Goal: Task Accomplishment & Management: Use online tool/utility

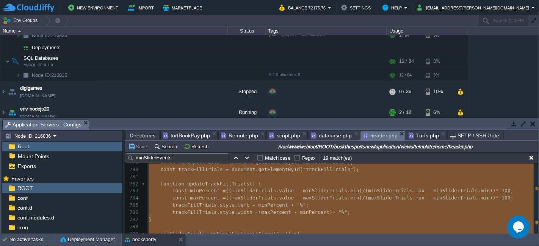
type textarea "-"
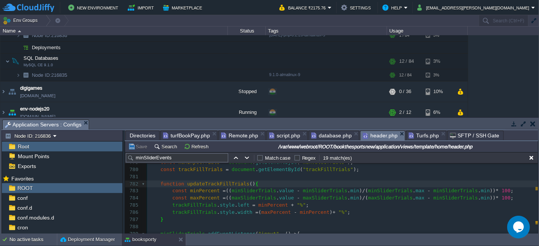
type textarea "-"
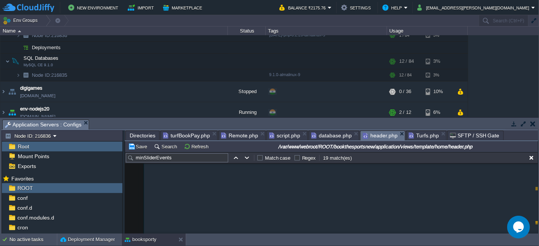
scroll to position [6861, 0]
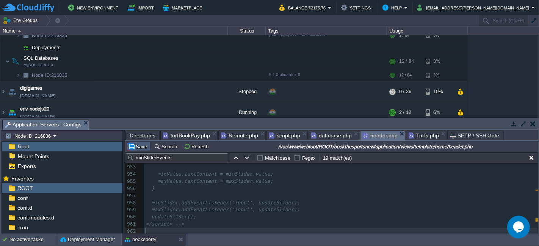
click at [141, 144] on button "Save" at bounding box center [138, 146] width 21 height 7
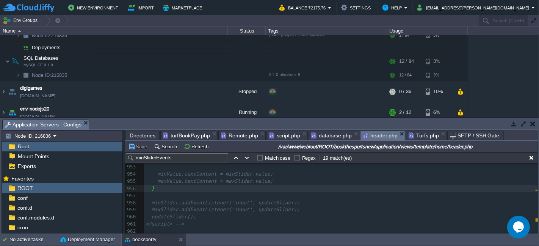
type textarea "-"
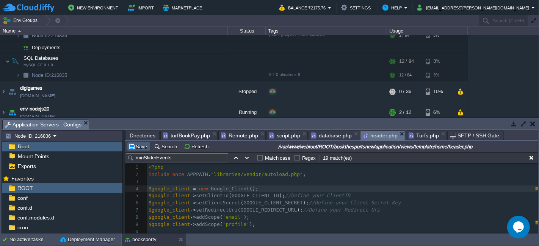
click at [142, 145] on button "Save" at bounding box center [138, 146] width 21 height 7
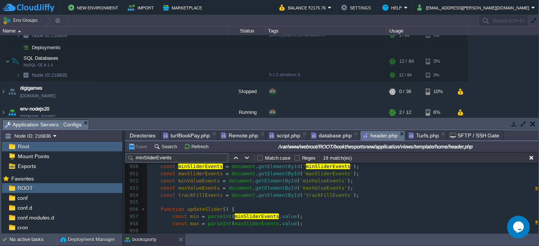
scroll to position [0, 0]
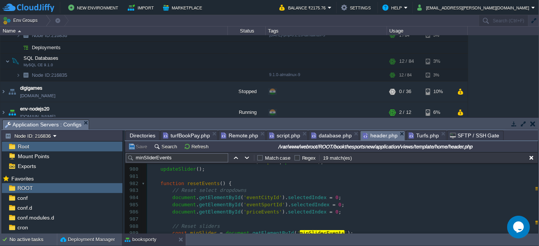
type textarea "resetEvents"
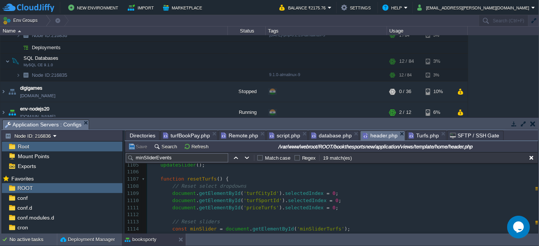
click at [158, 180] on span at bounding box center [154, 179] width 12 height 7
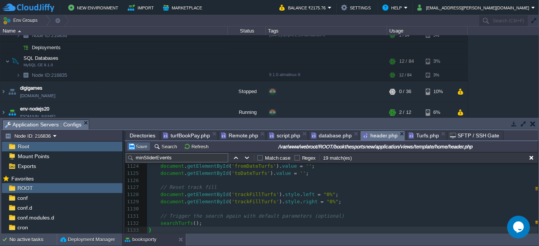
click at [138, 143] on button "Save" at bounding box center [138, 146] width 21 height 7
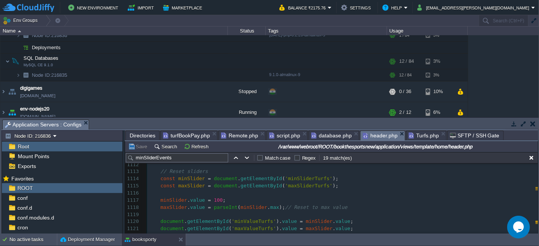
scroll to position [7994, 0]
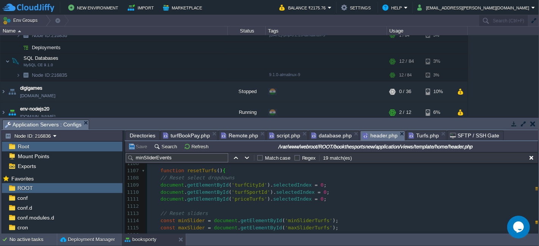
type textarea "opdowns document.getElementById('turfCityId').selectedIndex = 0; document.getEl…"
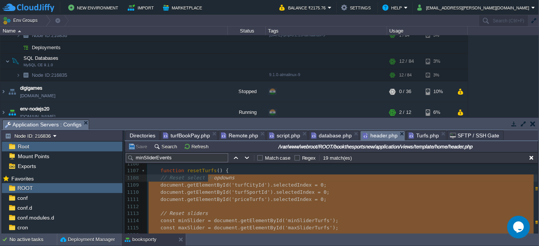
click at [202, 169] on span "resetTurfs" at bounding box center [202, 171] width 30 height 6
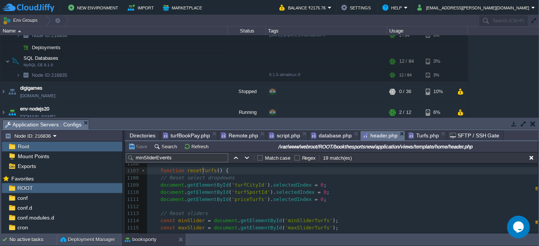
click at [202, 169] on span "resetTurfs" at bounding box center [202, 171] width 30 height 6
type textarea "resetTurfs"
type input "resetTurfs"
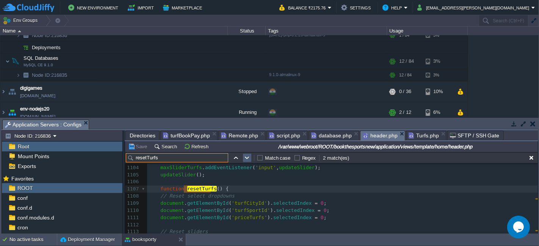
click at [247, 155] on button "button" at bounding box center [247, 158] width 7 height 7
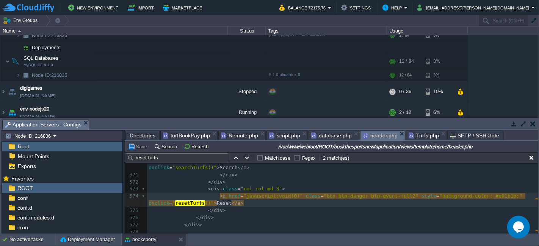
type textarea "<a href="javascript:void(0)" class="btn btn-danger btn-event-full2" style="back…"
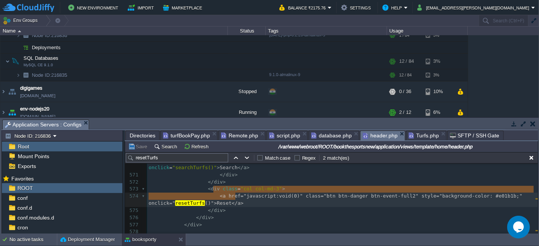
click at [463, 214] on pre "</ div >" at bounding box center [342, 217] width 390 height 7
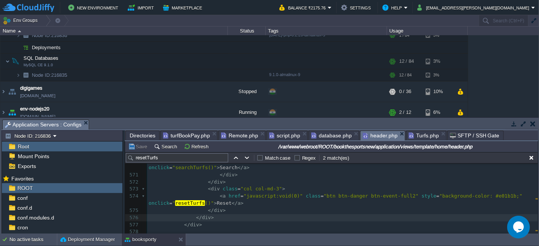
type textarea "function resetTurfs() { // Reset select dropdowns document.getElementById('turf…"
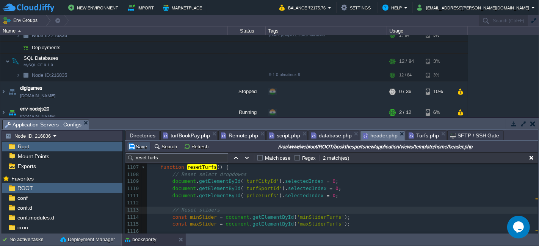
click at [141, 147] on button "Save" at bounding box center [138, 146] width 21 height 7
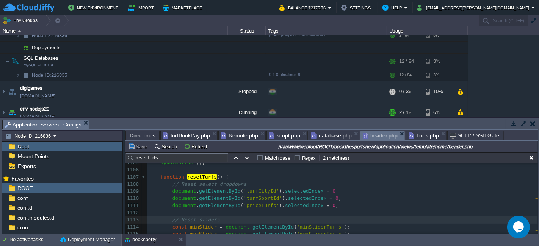
scroll to position [8007, 0]
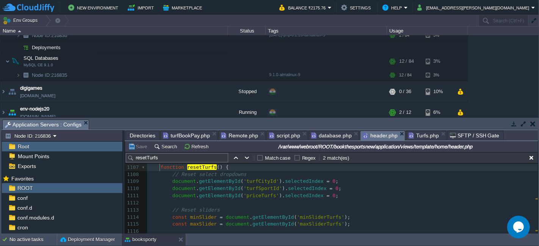
click at [158, 167] on span at bounding box center [154, 167] width 12 height 7
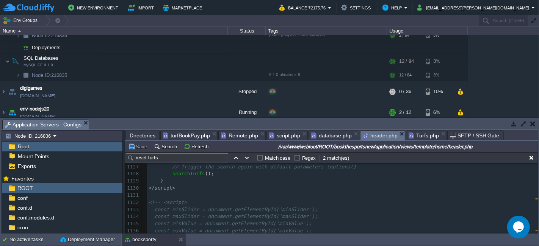
scroll to position [8211, 0]
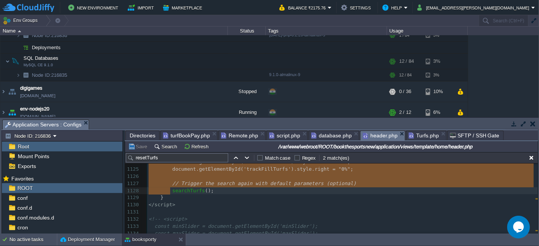
type textarea "function resetTurfs() { // Reset select dropdowns document.getElementById('turf…"
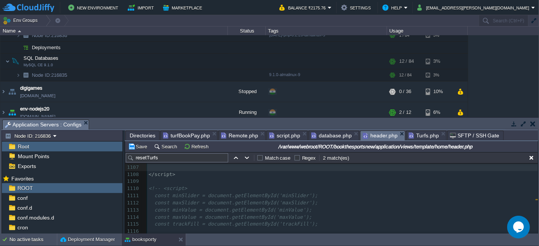
scroll to position [7966, 0]
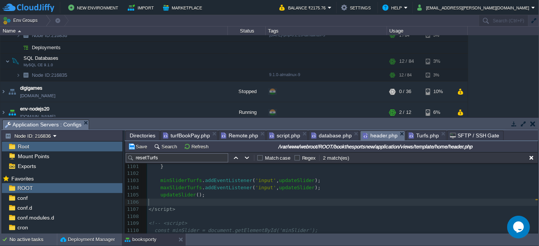
click at [191, 211] on pre "</ script >" at bounding box center [342, 209] width 390 height 7
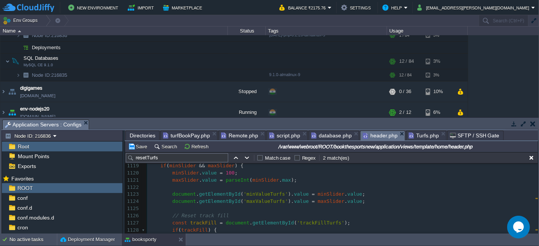
scroll to position [8095, 0]
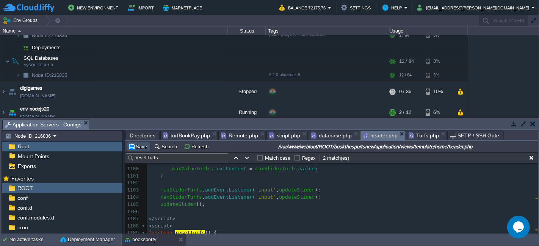
click at [134, 144] on button "Save" at bounding box center [138, 146] width 21 height 7
click at [279, 189] on span "updateSlider" at bounding box center [297, 190] width 36 height 6
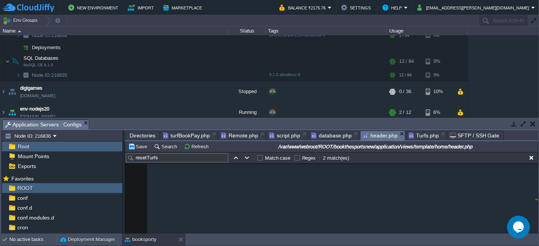
scroll to position [8216, 0]
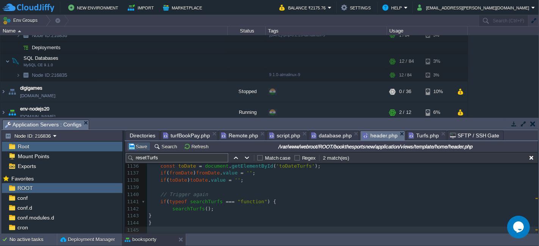
click at [139, 145] on button "Save" at bounding box center [138, 146] width 21 height 7
click at [247, 155] on button "button" at bounding box center [247, 158] width 7 height 7
type textarea "resetTurfs"
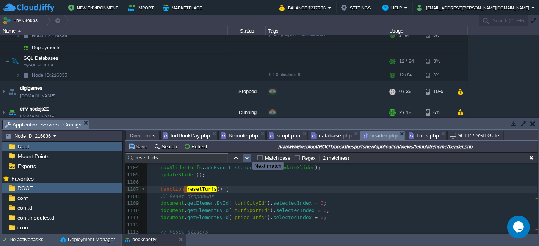
click at [247, 155] on button "button" at bounding box center [247, 158] width 7 height 7
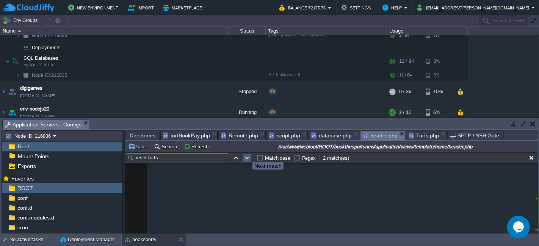
scroll to position [4158, 0]
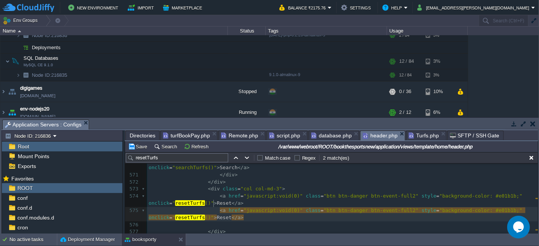
click at [387, 228] on pre "</ div >" at bounding box center [342, 231] width 390 height 7
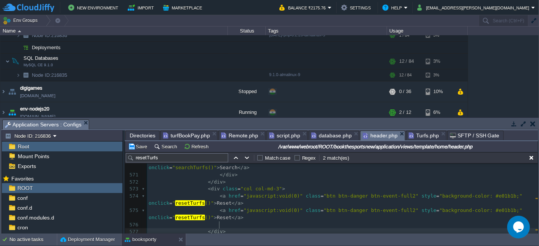
click at [236, 196] on div "xxxxxxxxxx 962 1155 962 1167 < a href = "javascript:void(0)" class = "btn btn-d…" at bounding box center [342, 204] width 390 height 264
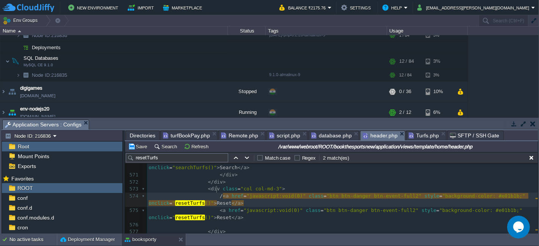
scroll to position [2, 5]
type textarea "//"
type textarea "<a href="javascript:void(0)" class="btn btn-danger btn-event-full2" style="back…"
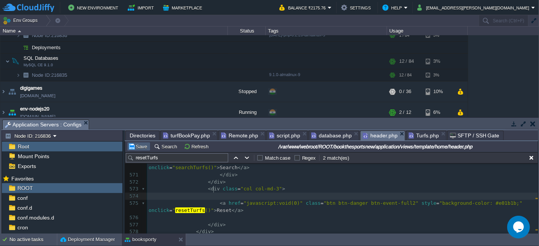
click at [138, 142] on td "Save" at bounding box center [138, 146] width 23 height 9
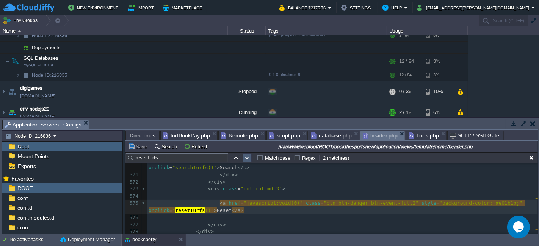
click at [249, 158] on button "button" at bounding box center [247, 158] width 7 height 7
type textarea "resetTurfs"
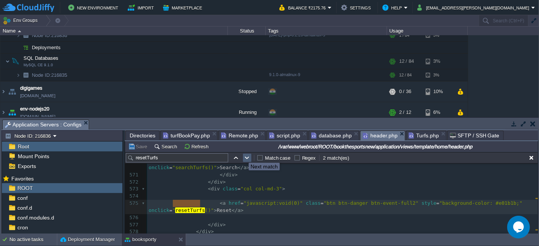
click at [244, 156] on button "button" at bounding box center [247, 158] width 7 height 7
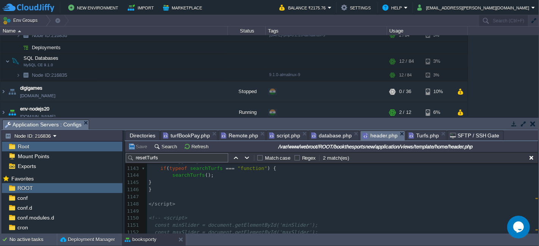
scroll to position [8261, 0]
type textarea "-"
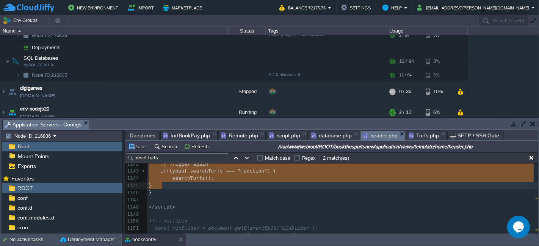
click at [161, 189] on pre "}" at bounding box center [342, 192] width 390 height 7
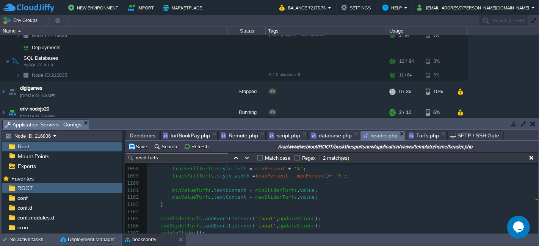
scroll to position [7938, 0]
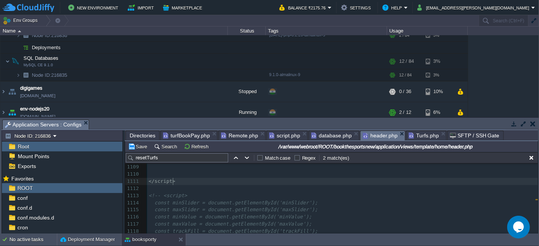
click at [182, 182] on pre "</ script >" at bounding box center [342, 181] width 390 height 7
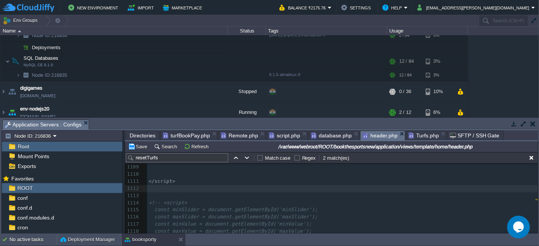
type textarea "<>"
type textarea "script"
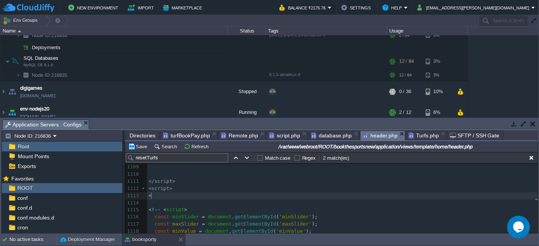
type textarea "<>"
type textarea "/script"
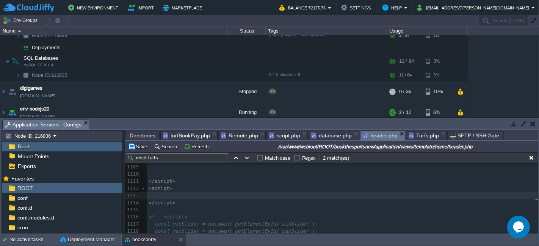
paste textarea
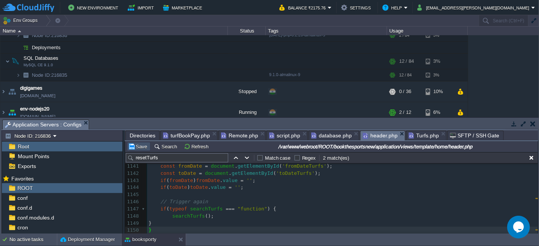
click at [133, 147] on button "Save" at bounding box center [138, 146] width 21 height 7
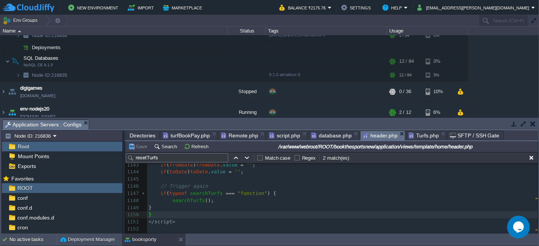
scroll to position [8294, 0]
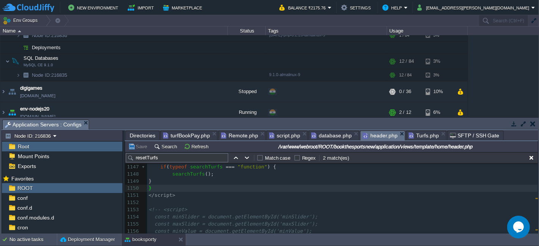
click at [195, 185] on pre "}" at bounding box center [342, 188] width 390 height 7
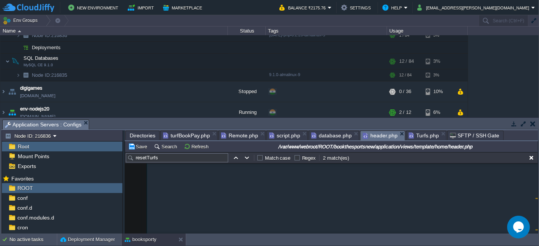
scroll to position [8516, 0]
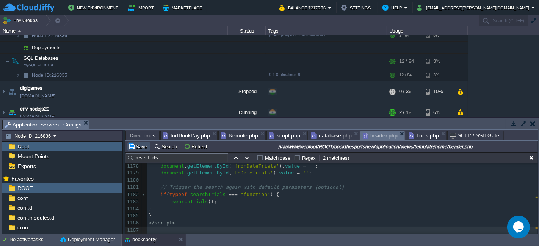
click at [141, 147] on button "Save" at bounding box center [138, 146] width 21 height 7
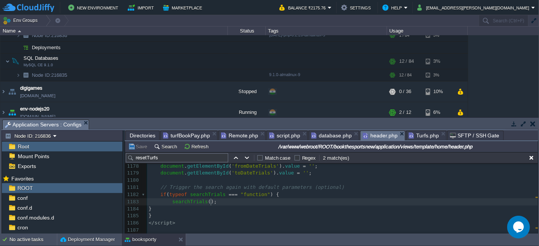
click at [226, 204] on pre "searchTrials ();" at bounding box center [342, 201] width 390 height 7
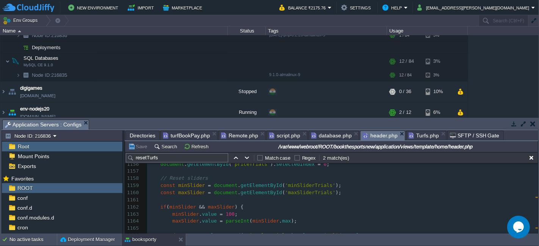
scroll to position [8308, 0]
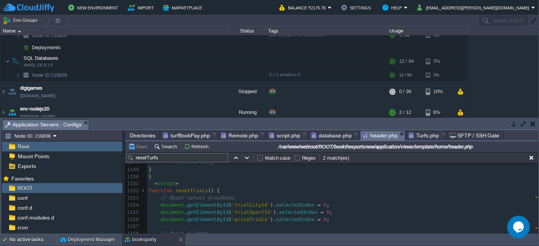
click at [191, 191] on span "resetTrials" at bounding box center [191, 191] width 33 height 6
type textarea "resetTrials"
type input "resetTrials"
click at [247, 158] on button "button" at bounding box center [247, 158] width 7 height 7
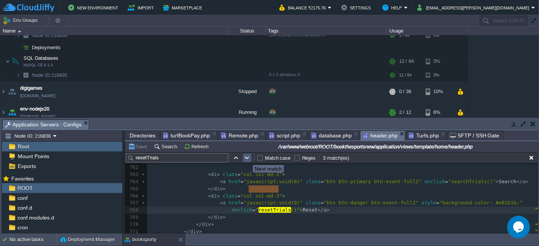
click at [247, 156] on button "button" at bounding box center [247, 158] width 7 height 7
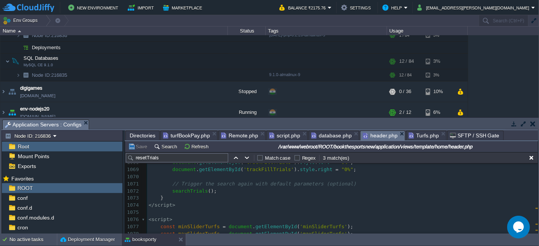
type textarea "-"
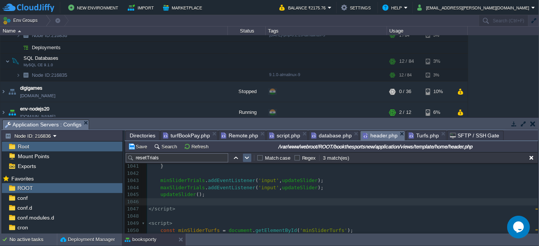
click at [242, 162] on td at bounding box center [246, 157] width 9 height 9
type textarea "resetTrials"
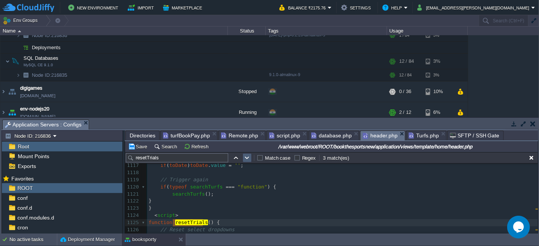
click at [245, 159] on button "button" at bounding box center [247, 158] width 7 height 7
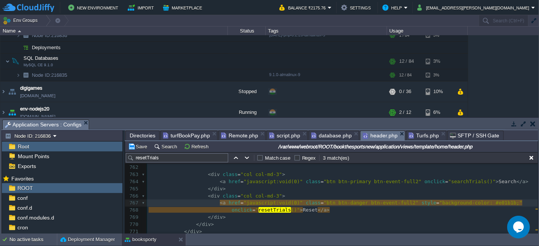
type textarea "<a href="javascript:void(0)" class="btn btn-danger btn-event-full2" style="back…"
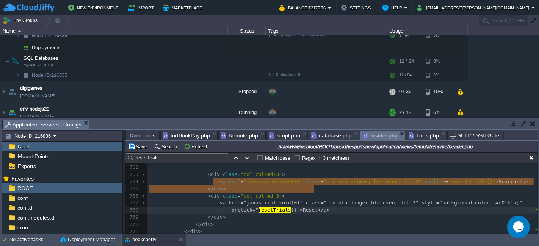
paste textarea
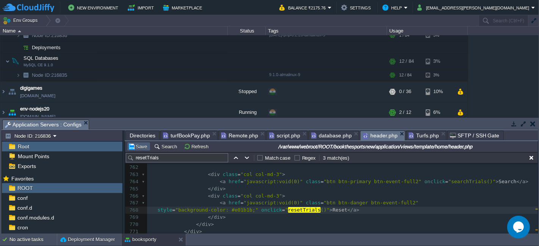
click at [139, 146] on button "Save" at bounding box center [138, 146] width 21 height 7
click at [245, 157] on button "button" at bounding box center [247, 158] width 7 height 7
type textarea "resetTrials"
click at [245, 157] on button "button" at bounding box center [247, 158] width 7 height 7
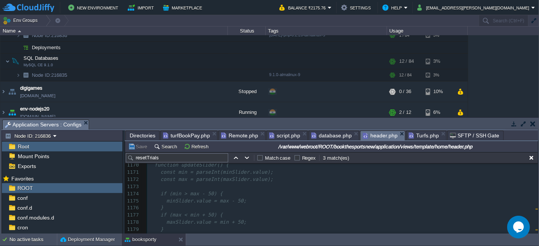
scroll to position [8417, 0]
click at [199, 213] on pre "</ script >" at bounding box center [342, 213] width 390 height 7
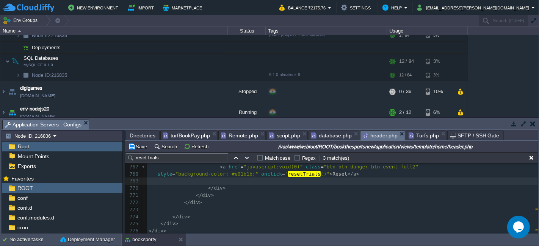
type textarea "<a href="javascript:void(0)" class="btn btn-danger btn-event-full2" style="back…"
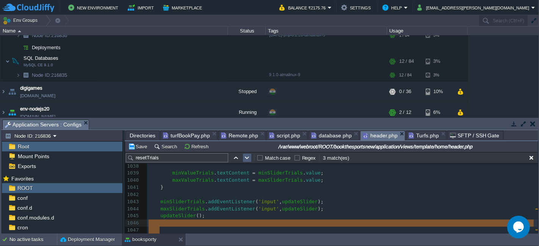
click at [246, 157] on button "button" at bounding box center [247, 158] width 7 height 7
type textarea "resetTrials"
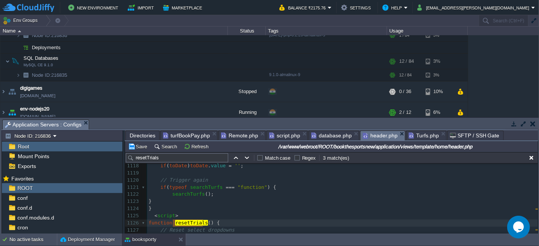
click at [181, 158] on input "resetTrials" at bounding box center [177, 157] width 102 height 9
type input "resetTrials"
click at [153, 215] on div "xxxxxxxxxx 962 1155 962 1167 1096 const minValue = document . getElementById ( …" at bounding box center [342, 201] width 390 height 392
type textarea "-"
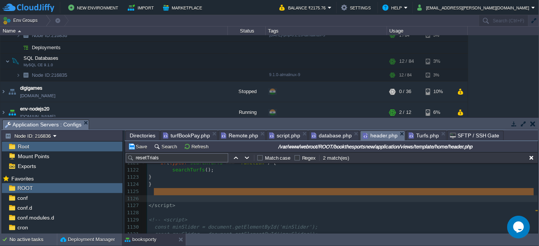
type textarea "</"
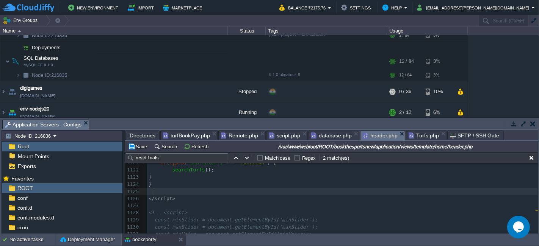
click at [202, 195] on pre "</ script >" at bounding box center [342, 198] width 390 height 7
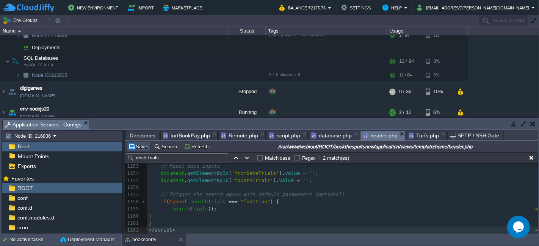
click at [138, 147] on button "Save" at bounding box center [138, 146] width 21 height 7
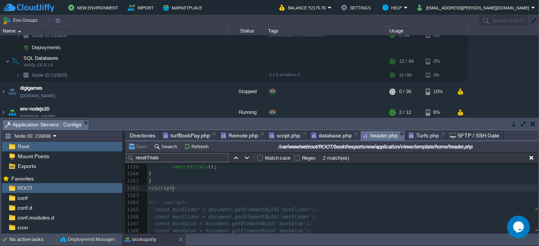
click at [203, 189] on pre "</ script >" at bounding box center [342, 188] width 390 height 7
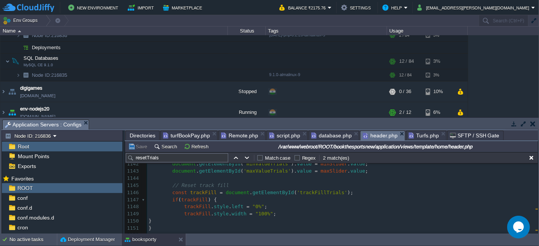
scroll to position [8261, 0]
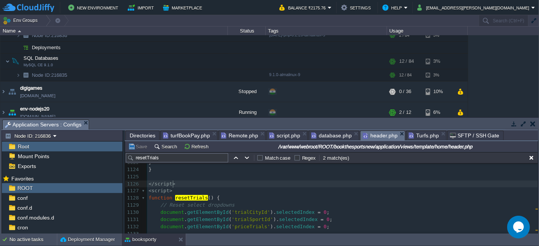
click at [199, 187] on pre "< script >" at bounding box center [342, 190] width 390 height 7
click at [195, 189] on pre "< script >" at bounding box center [342, 192] width 390 height 7
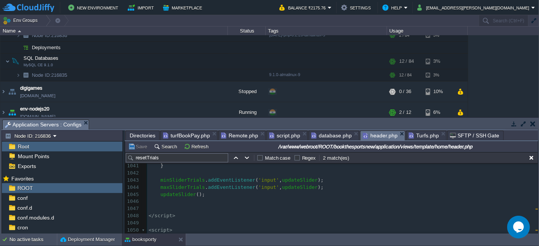
click at [184, 216] on pre "</ script >" at bounding box center [342, 215] width 390 height 7
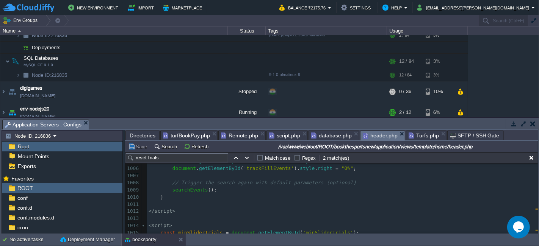
click at [190, 210] on pre "</ script >" at bounding box center [342, 211] width 390 height 7
